Goal: Task Accomplishment & Management: Use online tool/utility

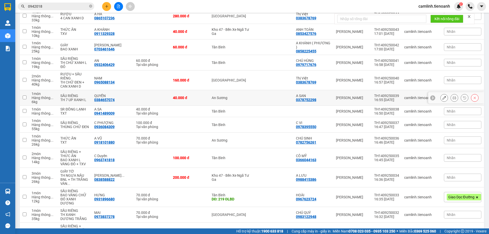
scroll to position [229, 0]
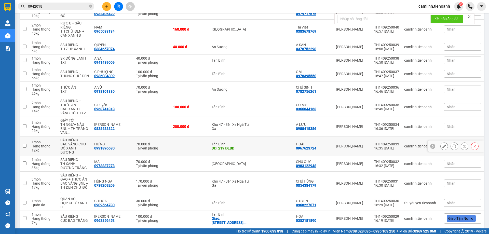
click at [166, 141] on td "70.000 đ Tại văn phòng" at bounding box center [151, 146] width 37 height 20
checkbox input "true"
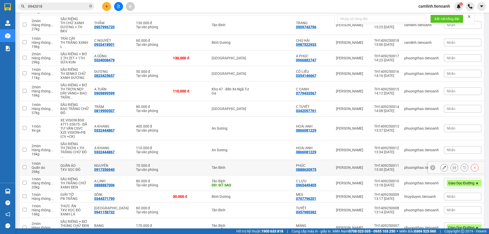
scroll to position [611, 0]
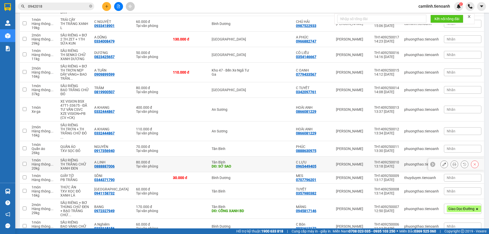
click at [170, 157] on td at bounding box center [189, 165] width 39 height 16
checkbox input "true"
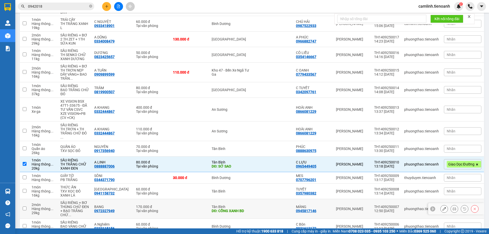
click at [183, 199] on td at bounding box center [189, 209] width 39 height 20
checkbox input "true"
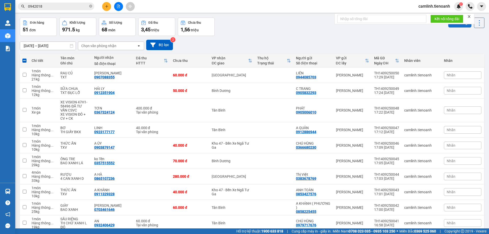
scroll to position [0, 0]
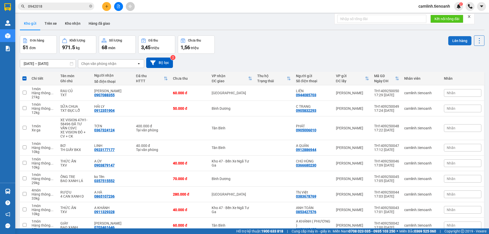
click at [453, 44] on button "Lên hàng" at bounding box center [459, 40] width 23 height 9
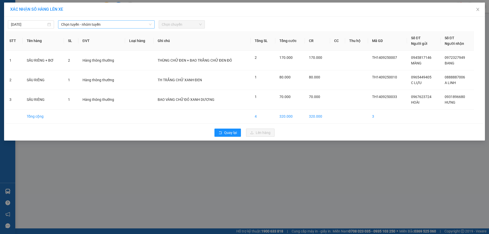
click at [99, 28] on span "Chọn tuyến - nhóm tuyến" at bounding box center [106, 25] width 90 height 8
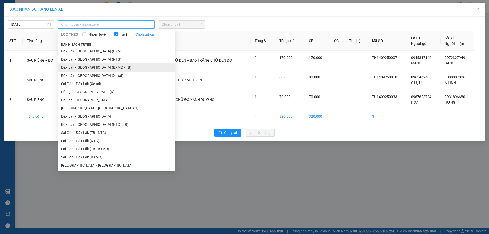
click at [94, 69] on li "Đăk Lăk - [GEOGRAPHIC_DATA] (BXMĐ - TB)" at bounding box center [116, 67] width 117 height 8
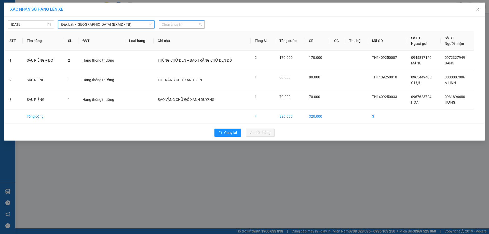
click at [195, 26] on span "Chọn chuyến" at bounding box center [182, 25] width 40 height 8
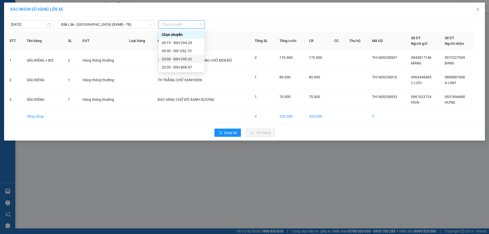
click at [190, 59] on div "20:00 - 50H-295.32" at bounding box center [182, 59] width 40 height 6
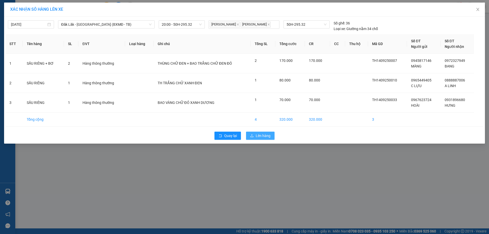
click at [259, 133] on span "Lên hàng" at bounding box center [263, 136] width 15 height 6
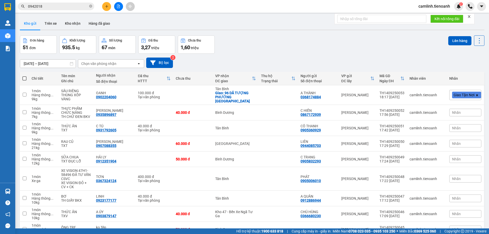
click at [469, 19] on div at bounding box center [469, 17] width 4 height 4
click at [469, 17] on icon "close" at bounding box center [469, 16] width 3 height 3
